Goal: Check status

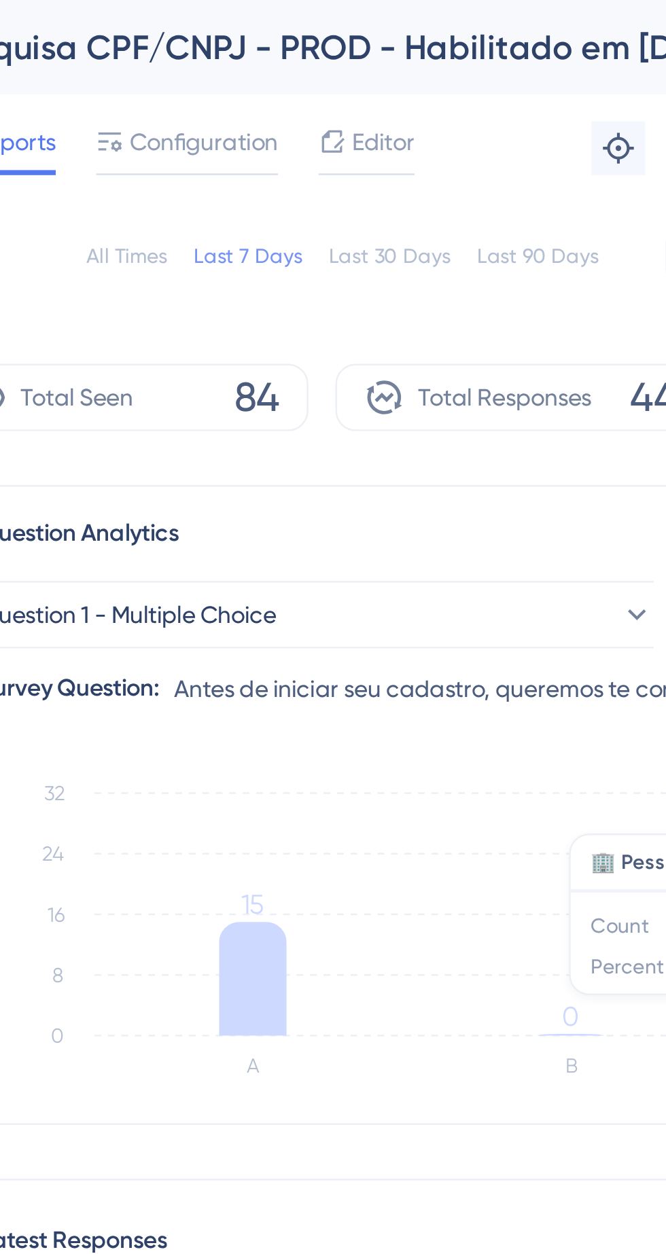
click at [263, 101] on div "All Times" at bounding box center [255, 103] width 33 height 11
